Goal: Transaction & Acquisition: Obtain resource

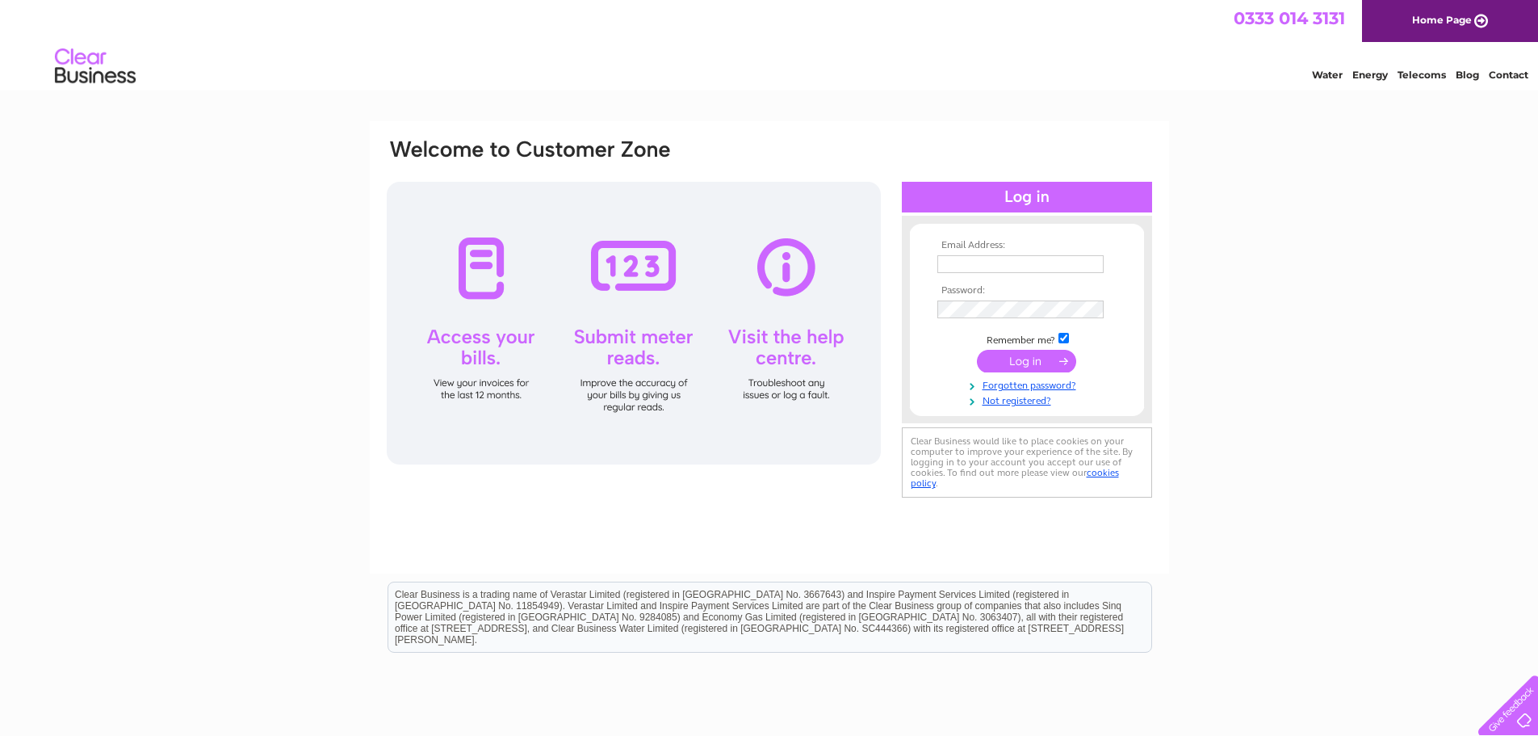
type input "james@jimbosbars.com"
click at [1023, 356] on input "submit" at bounding box center [1026, 361] width 99 height 23
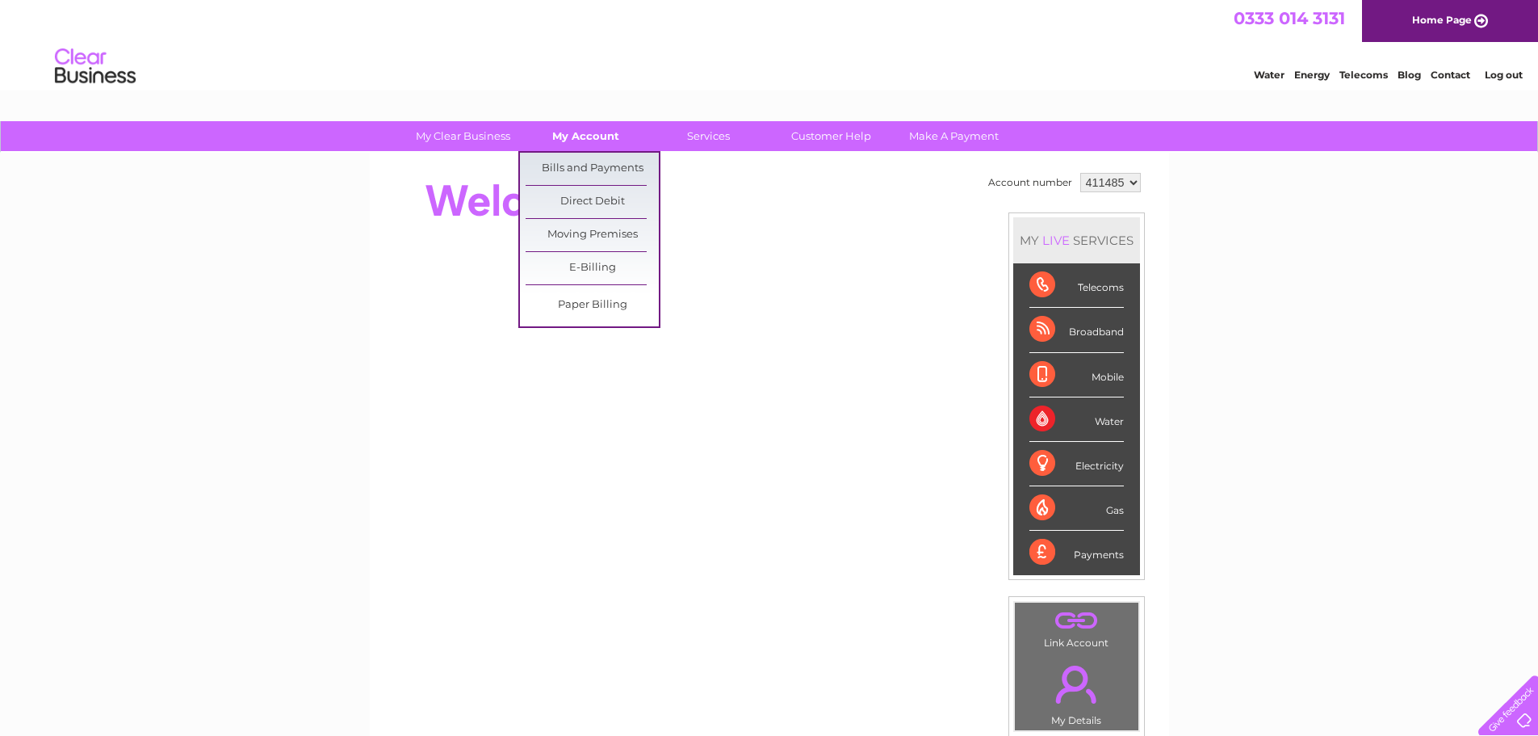
click at [585, 136] on link "My Account" at bounding box center [585, 136] width 133 height 30
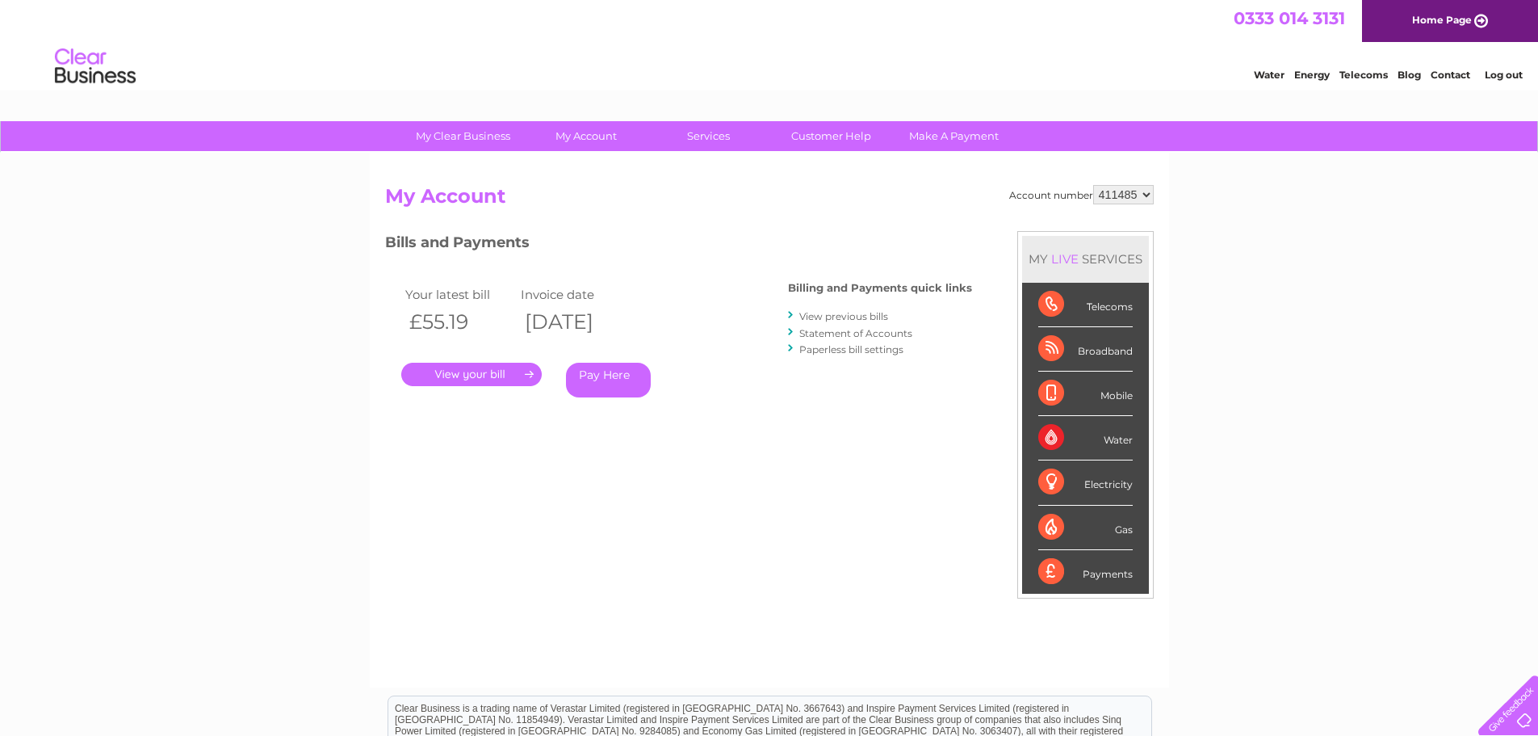
click at [492, 375] on link "." at bounding box center [471, 374] width 140 height 23
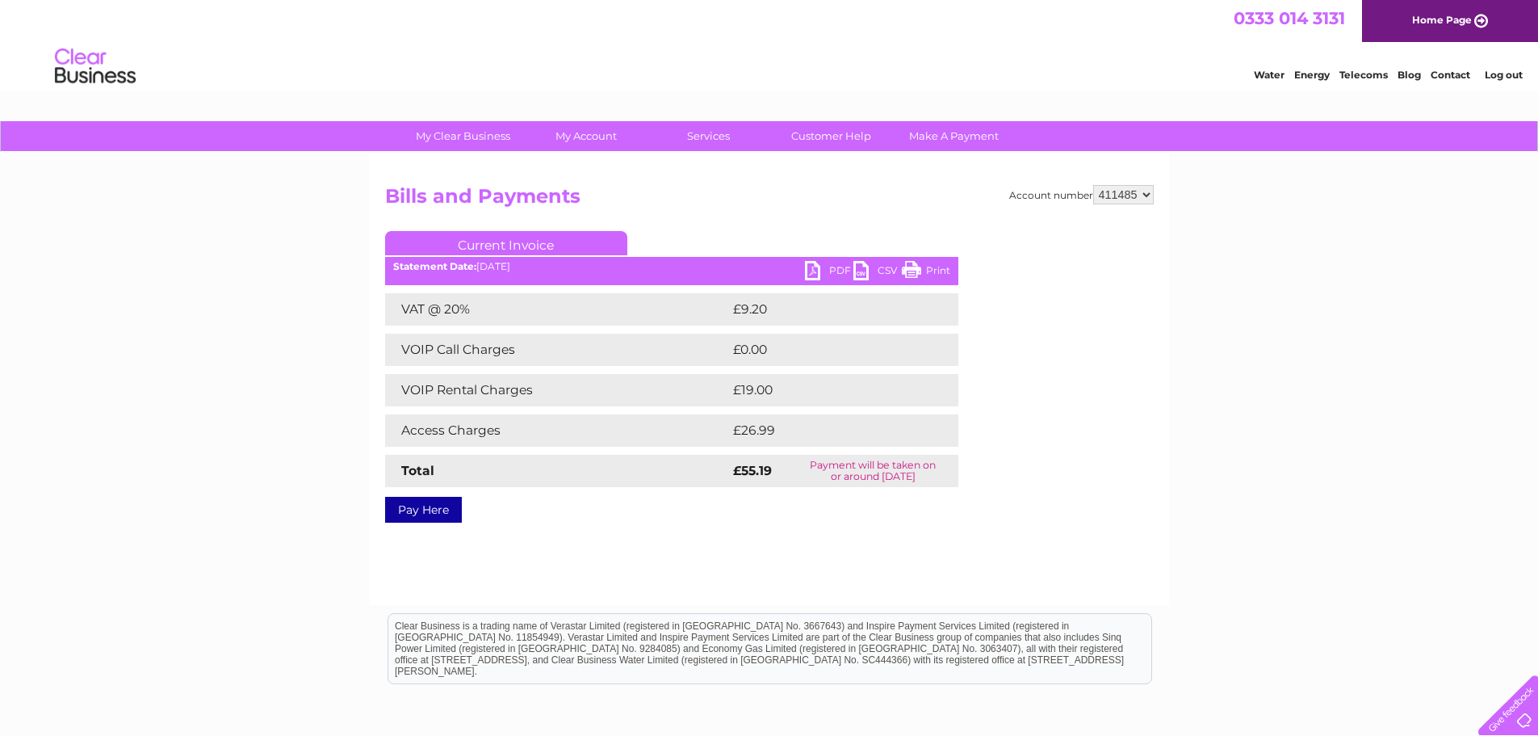
click at [813, 269] on link "PDF" at bounding box center [829, 272] width 48 height 23
click at [793, 269] on div "Statement Date: 09/09/2025" at bounding box center [671, 266] width 573 height 11
click at [807, 268] on link "PDF" at bounding box center [829, 272] width 48 height 23
